Goal: Task Accomplishment & Management: Manage account settings

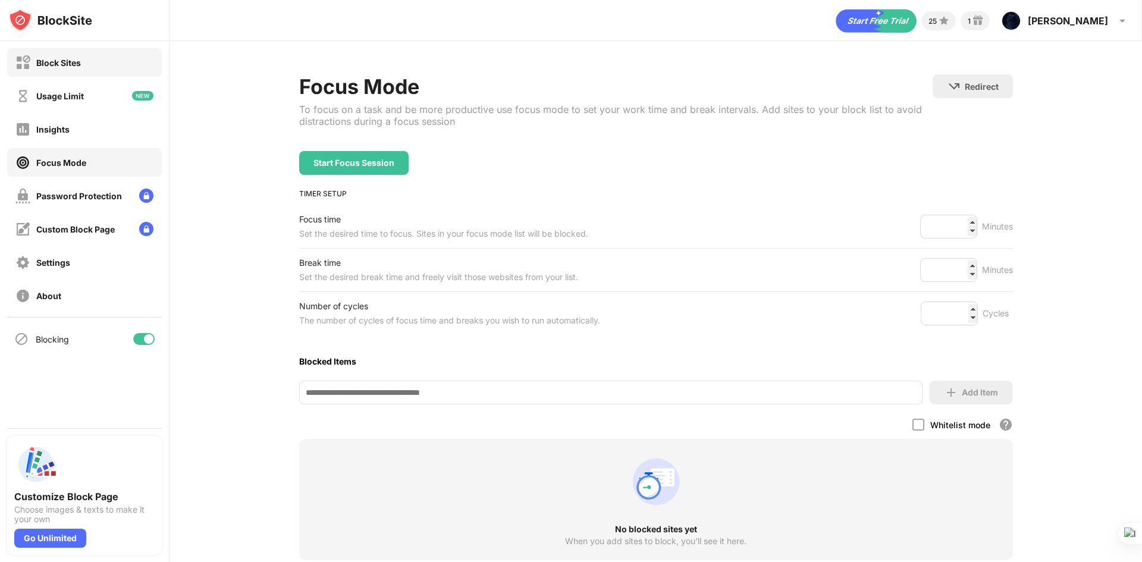
click at [104, 62] on div "Block Sites" at bounding box center [84, 62] width 155 height 29
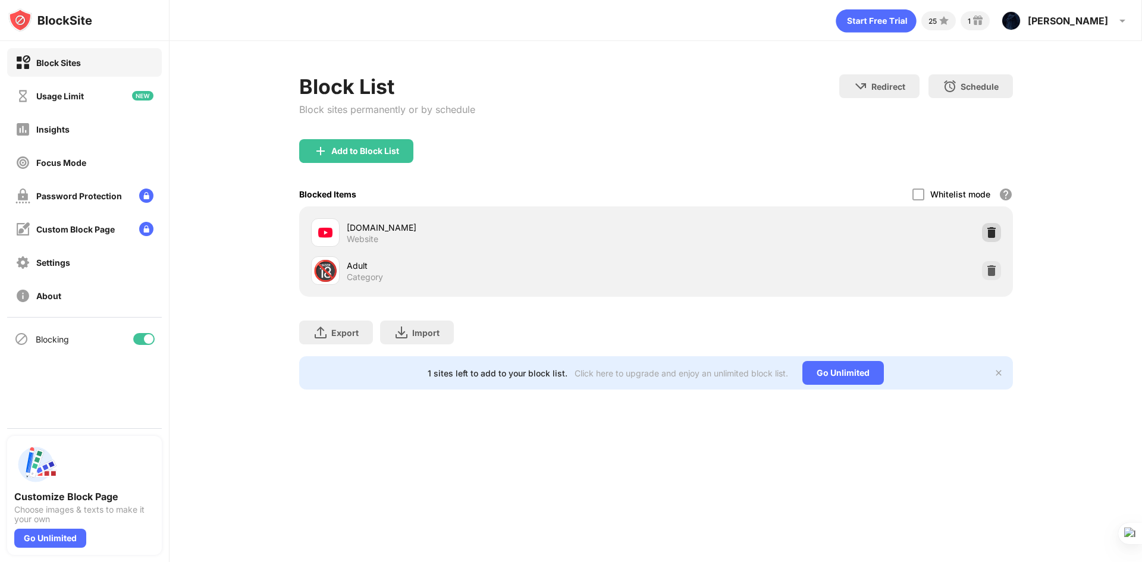
click at [995, 228] on img at bounding box center [991, 233] width 12 height 12
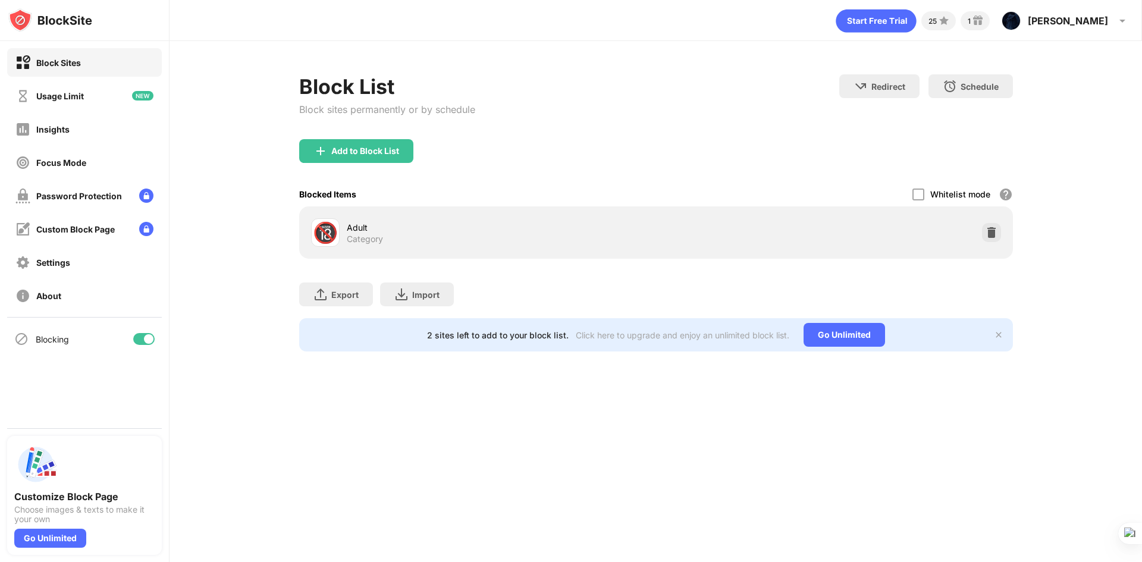
click at [962, 193] on div "Whitelist mode" at bounding box center [960, 194] width 60 height 10
click at [367, 144] on div "Add to Block List" at bounding box center [356, 151] width 114 height 24
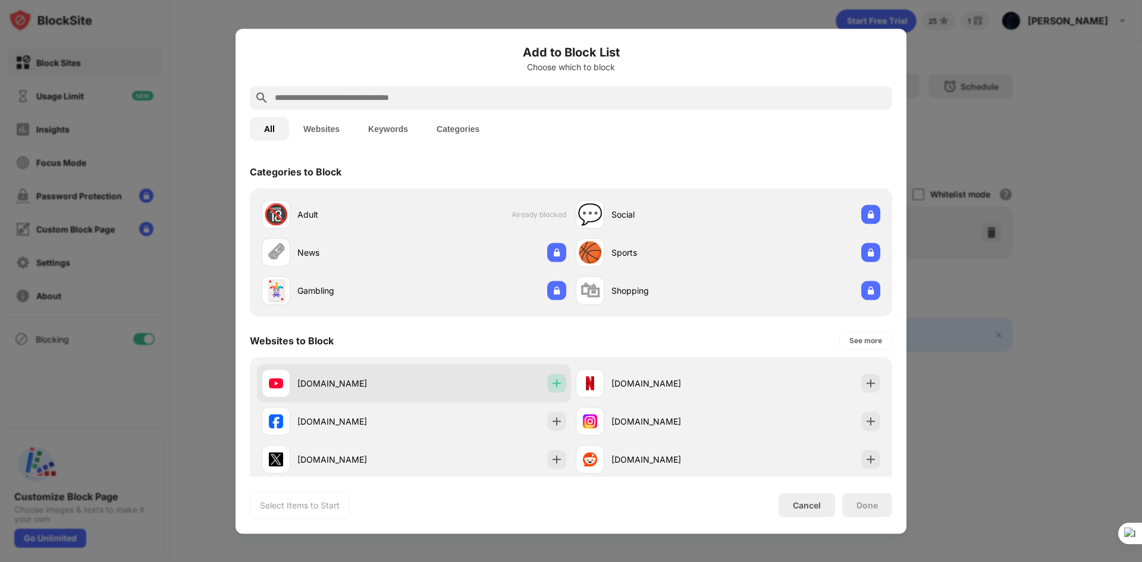
click at [551, 386] on img at bounding box center [557, 383] width 12 height 12
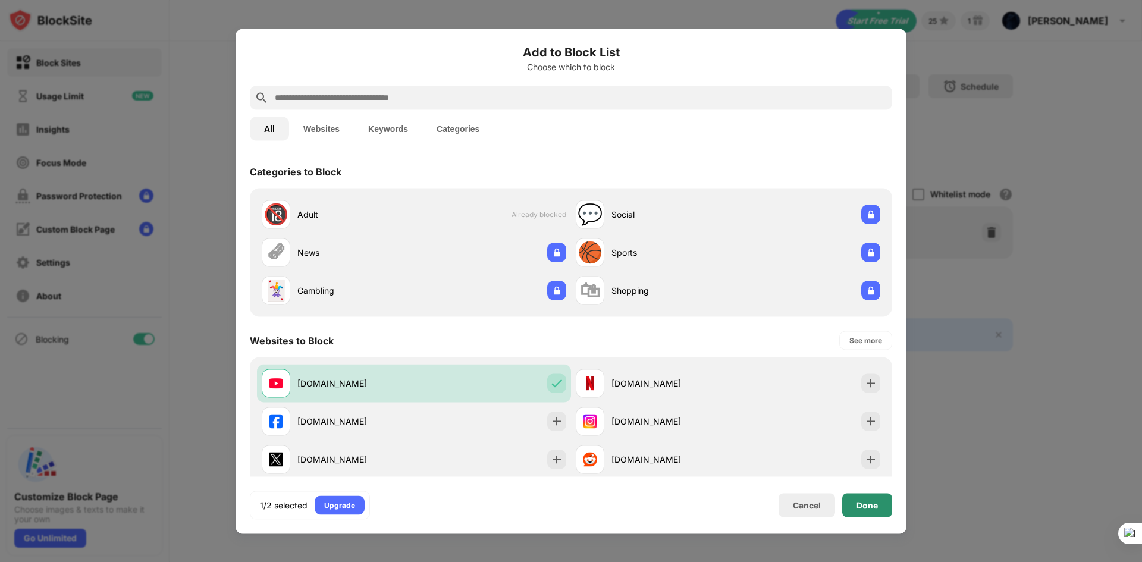
click at [869, 502] on div "Done" at bounding box center [866, 505] width 21 height 10
